Goal: Navigation & Orientation: Understand site structure

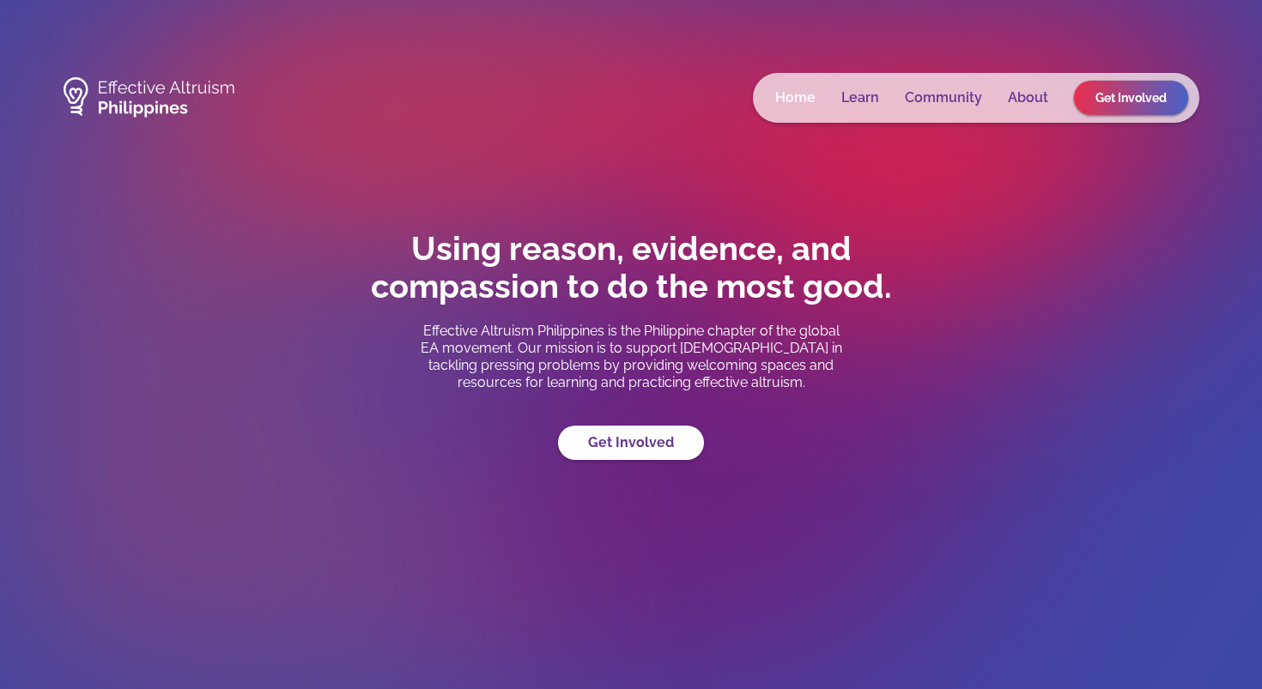
click at [809, 104] on link "Home" at bounding box center [795, 97] width 40 height 17
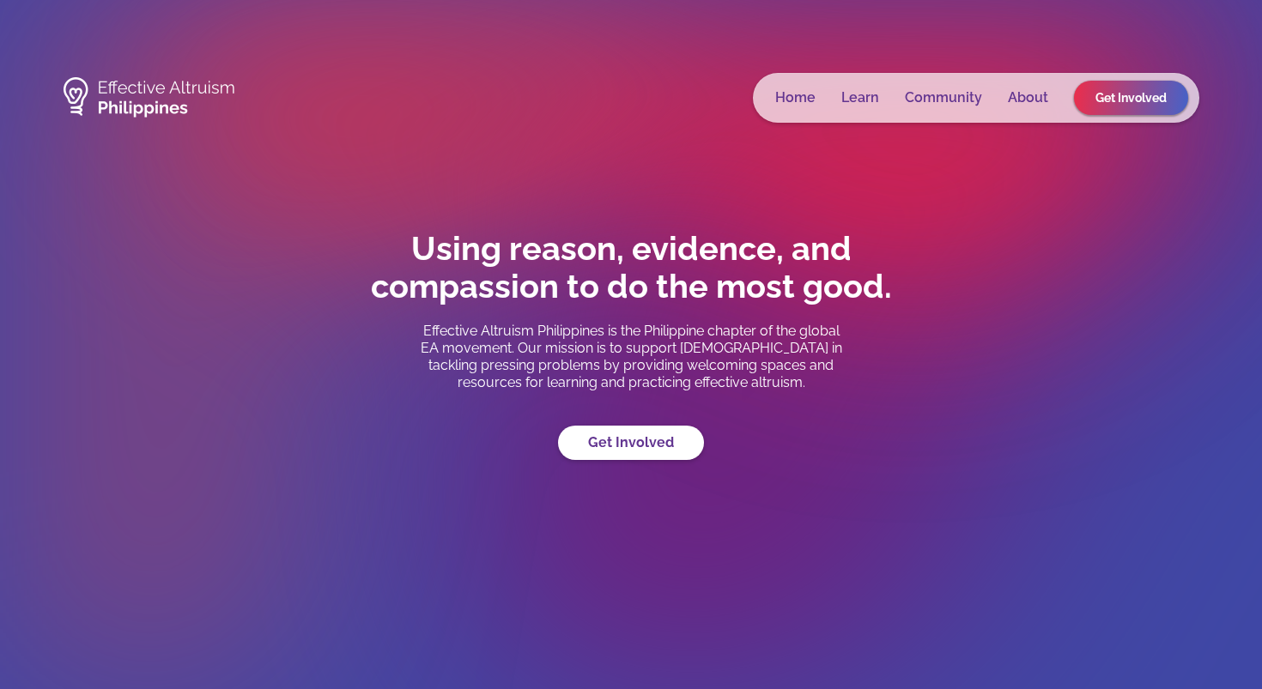
click at [1033, 86] on div "Home Learn Community About Get Involved" at bounding box center [976, 98] width 446 height 50
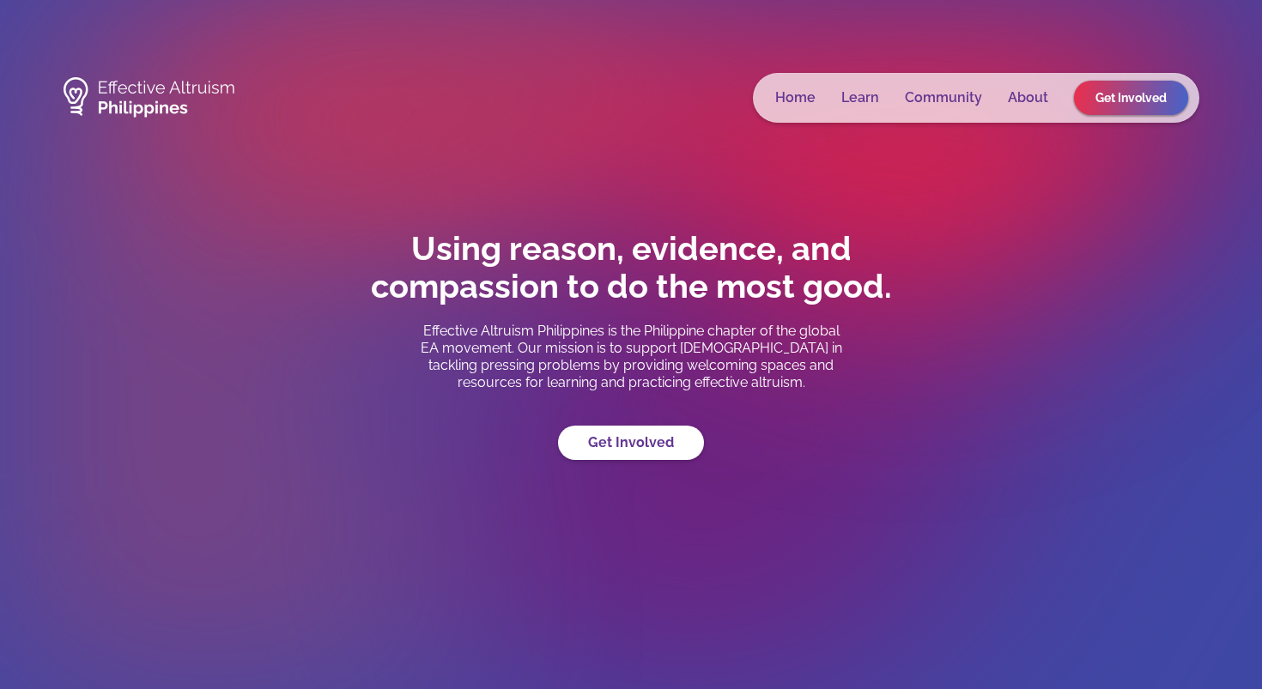
click at [1031, 108] on div "Home Learn Community About Get Involved" at bounding box center [976, 98] width 446 height 50
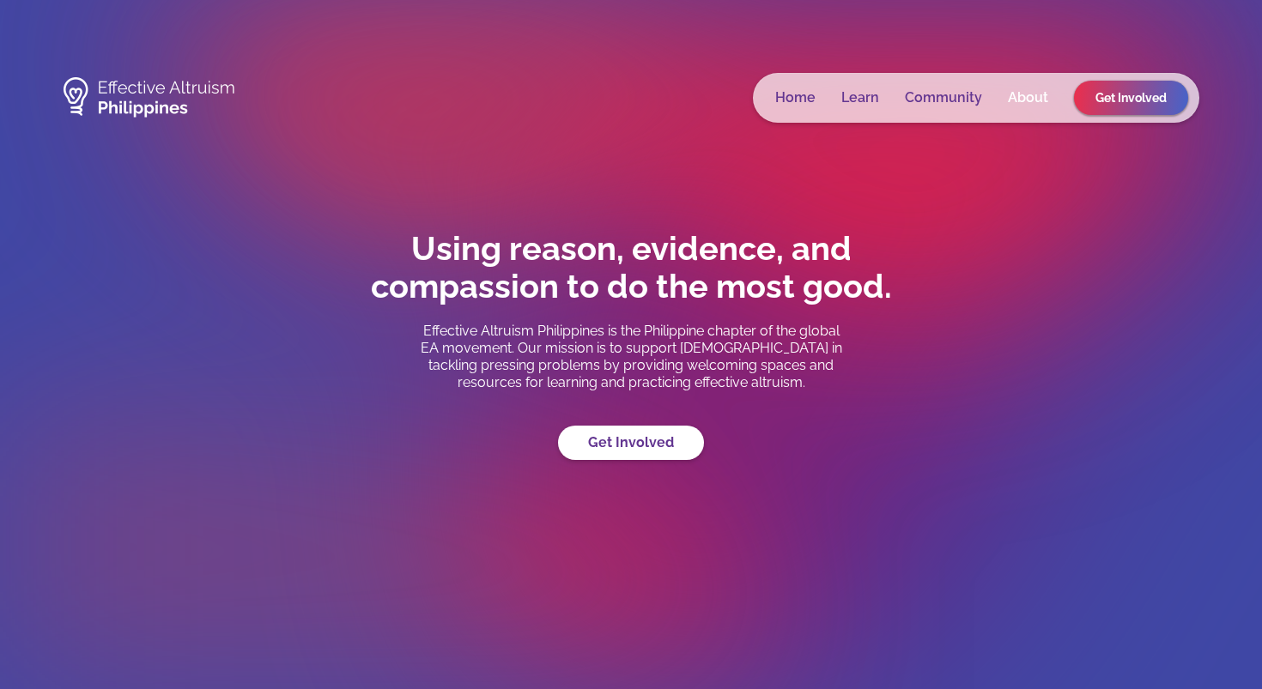
click at [1031, 99] on link "About" at bounding box center [1028, 97] width 40 height 17
